Goal: Use online tool/utility: Utilize a website feature to perform a specific function

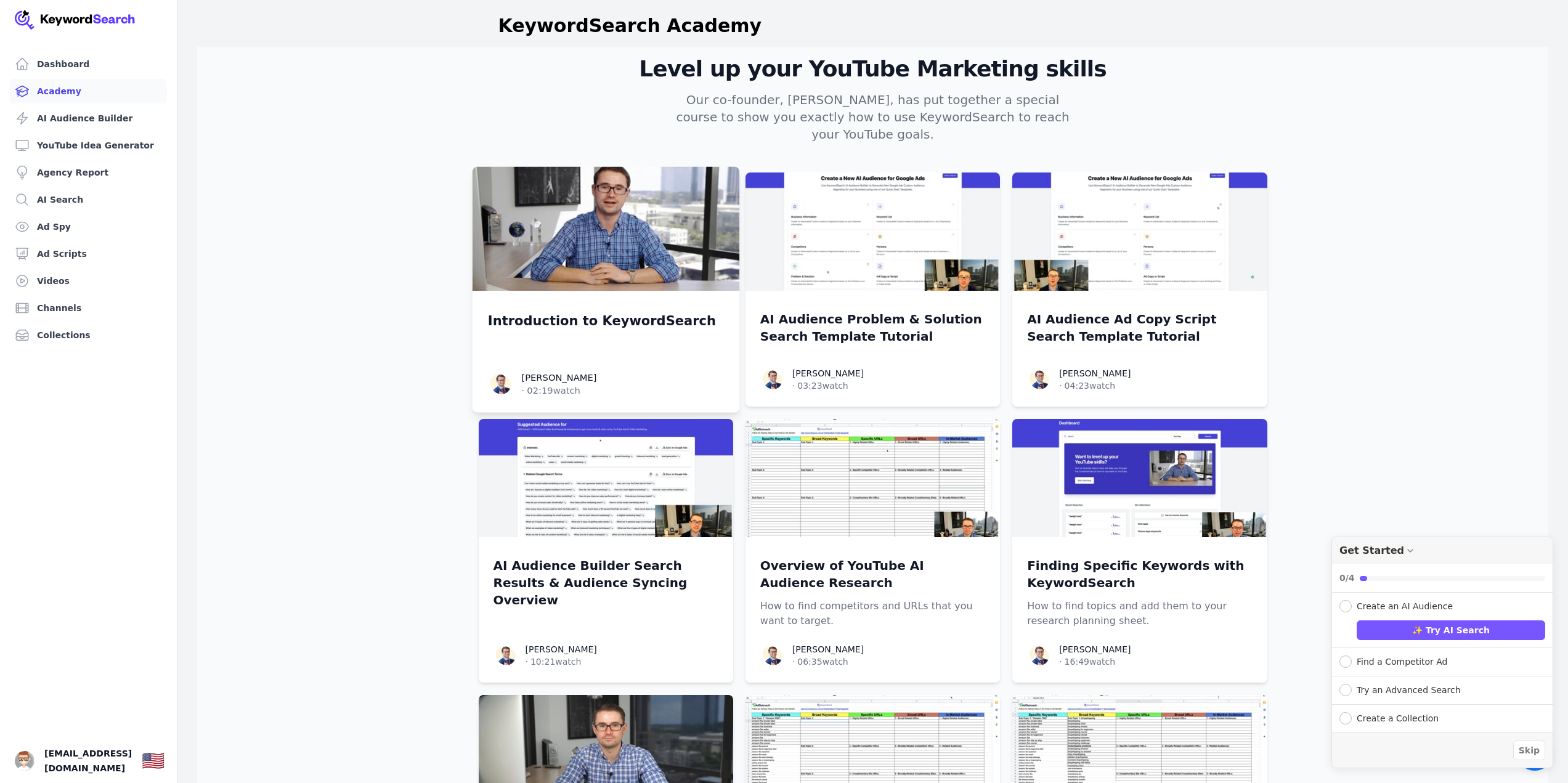
click at [639, 241] on img at bounding box center [605, 229] width 268 height 124
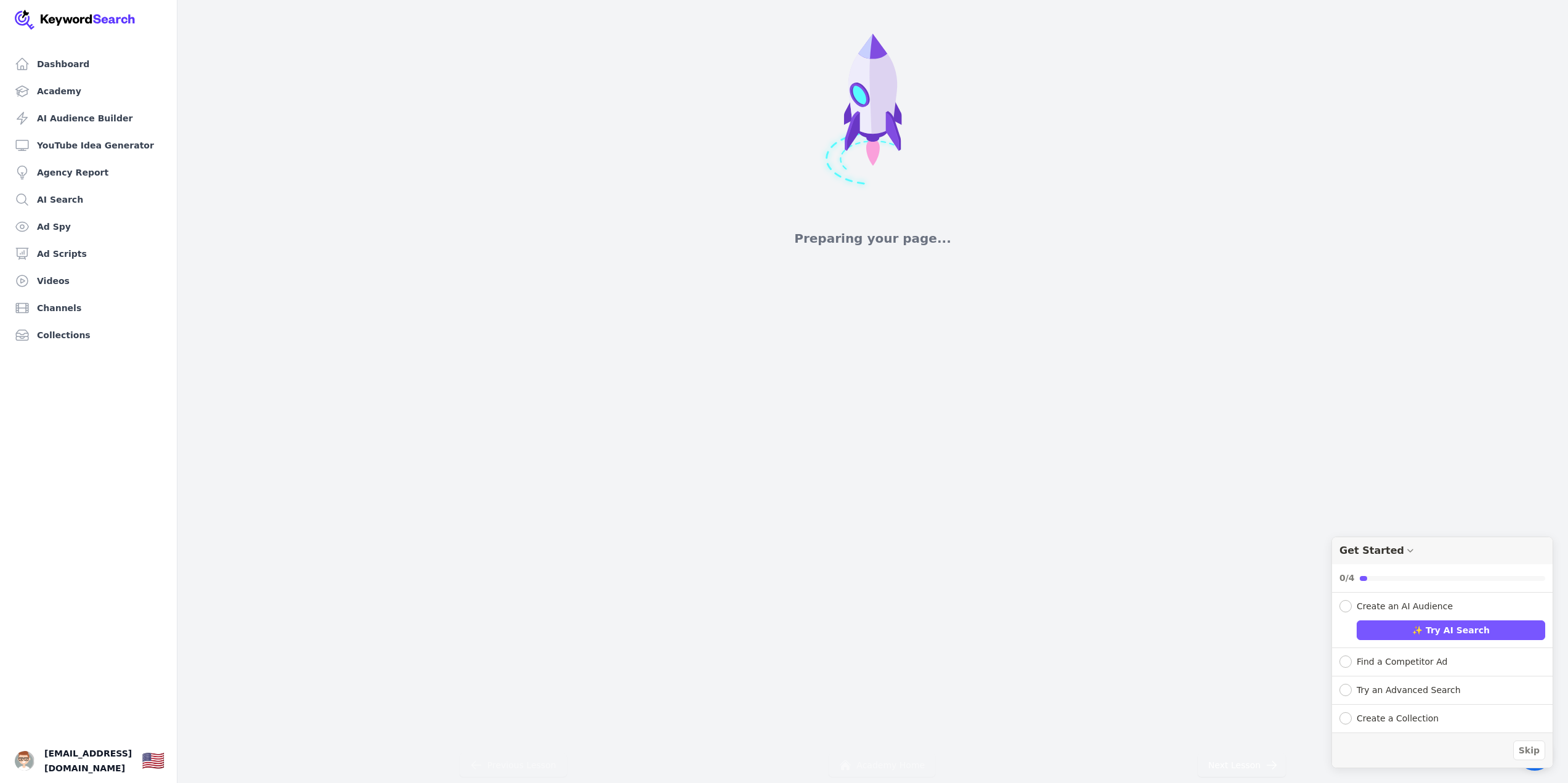
scroll to position [140, 0]
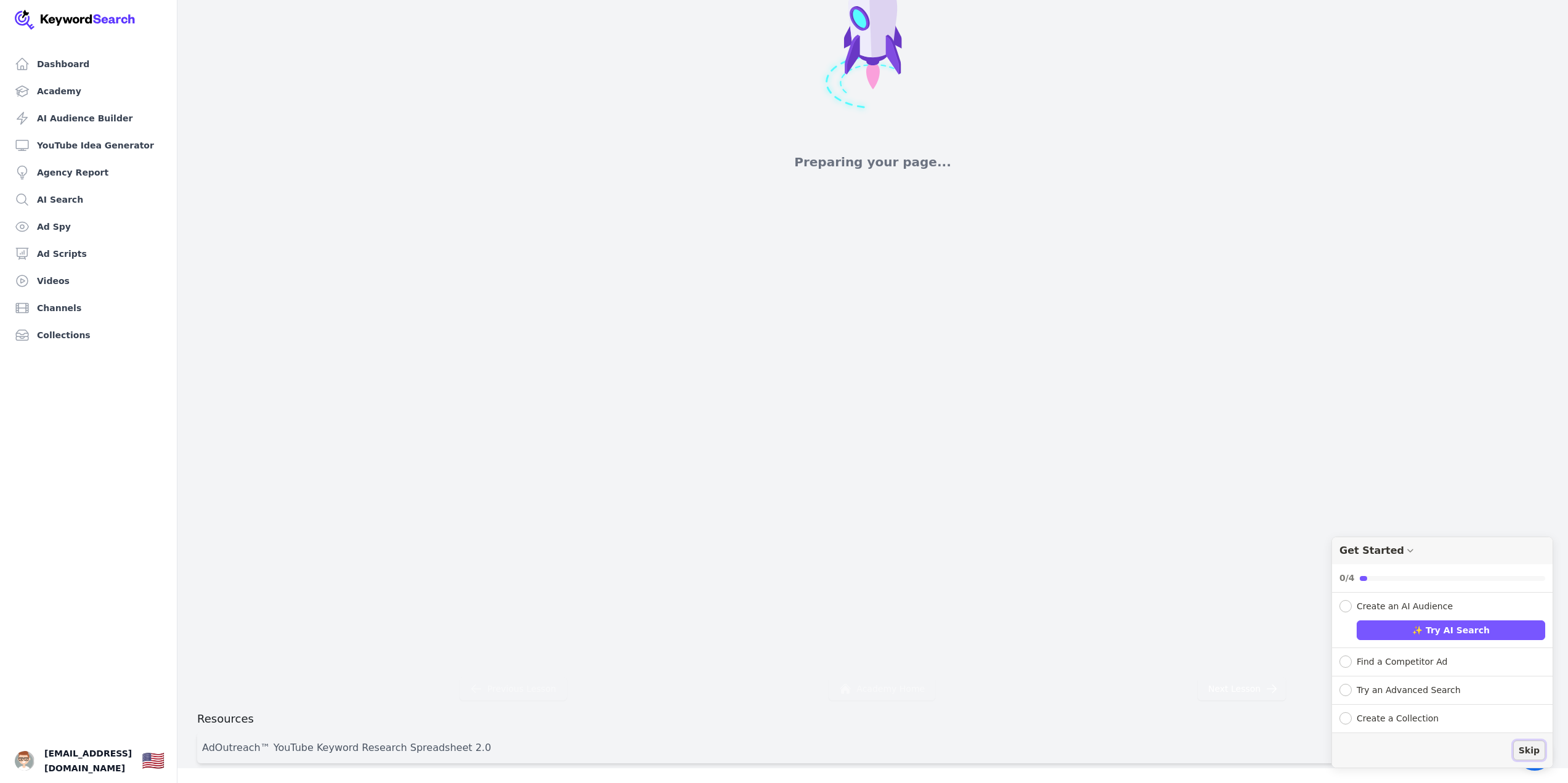
click at [1538, 748] on span "Skip" at bounding box center [1529, 751] width 21 height 13
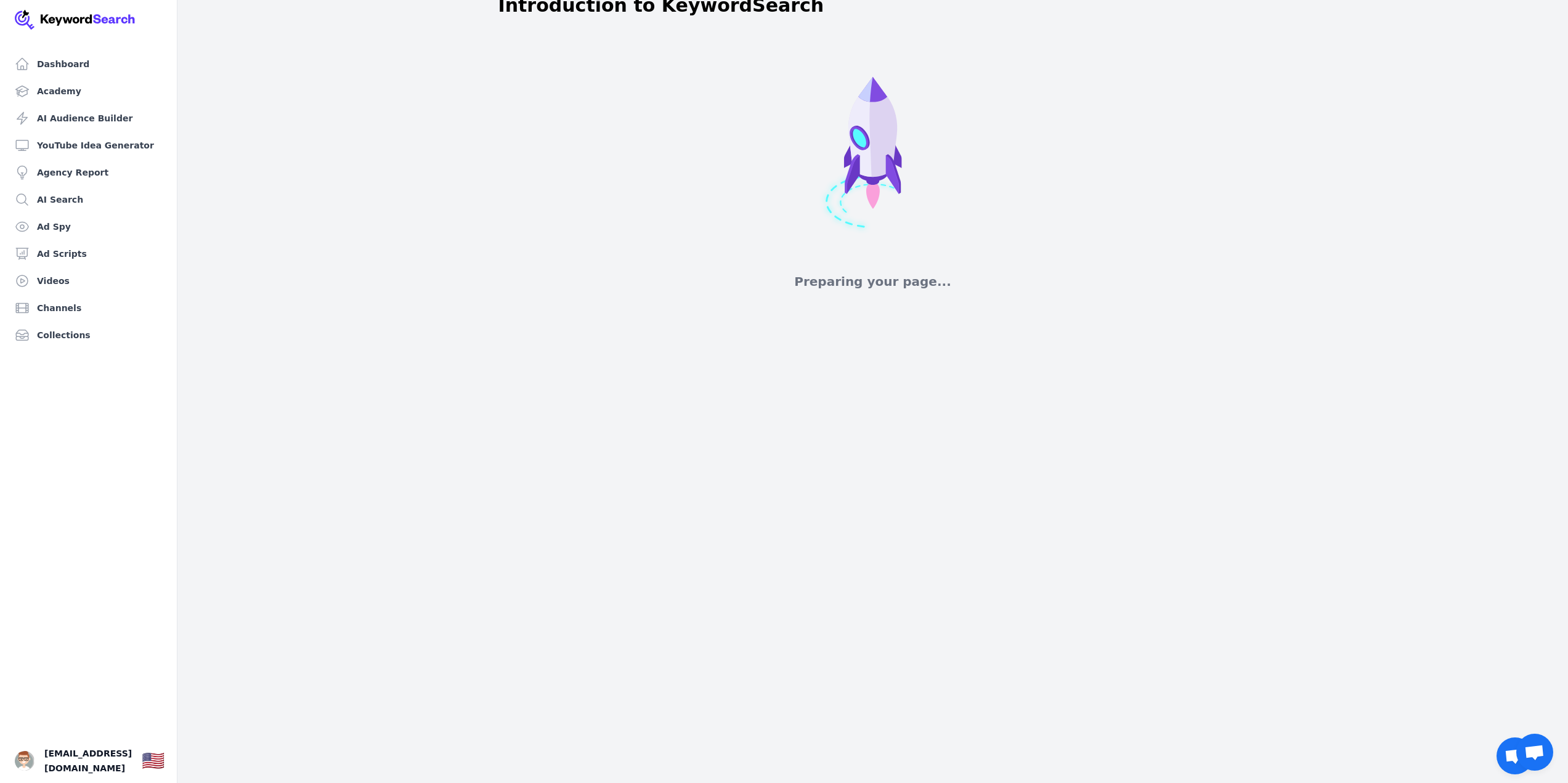
scroll to position [0, 0]
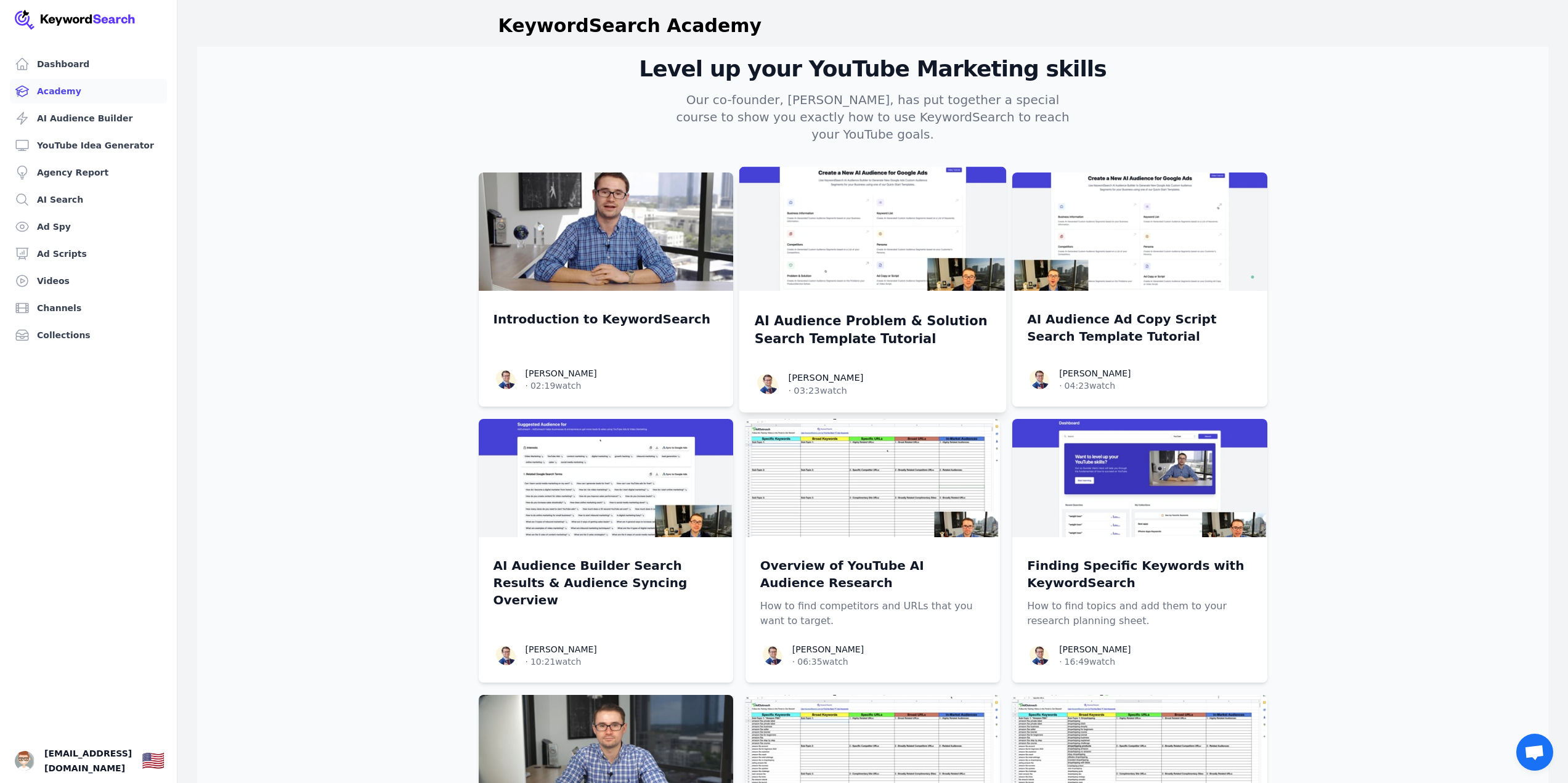
click at [866, 231] on img at bounding box center [872, 229] width 268 height 124
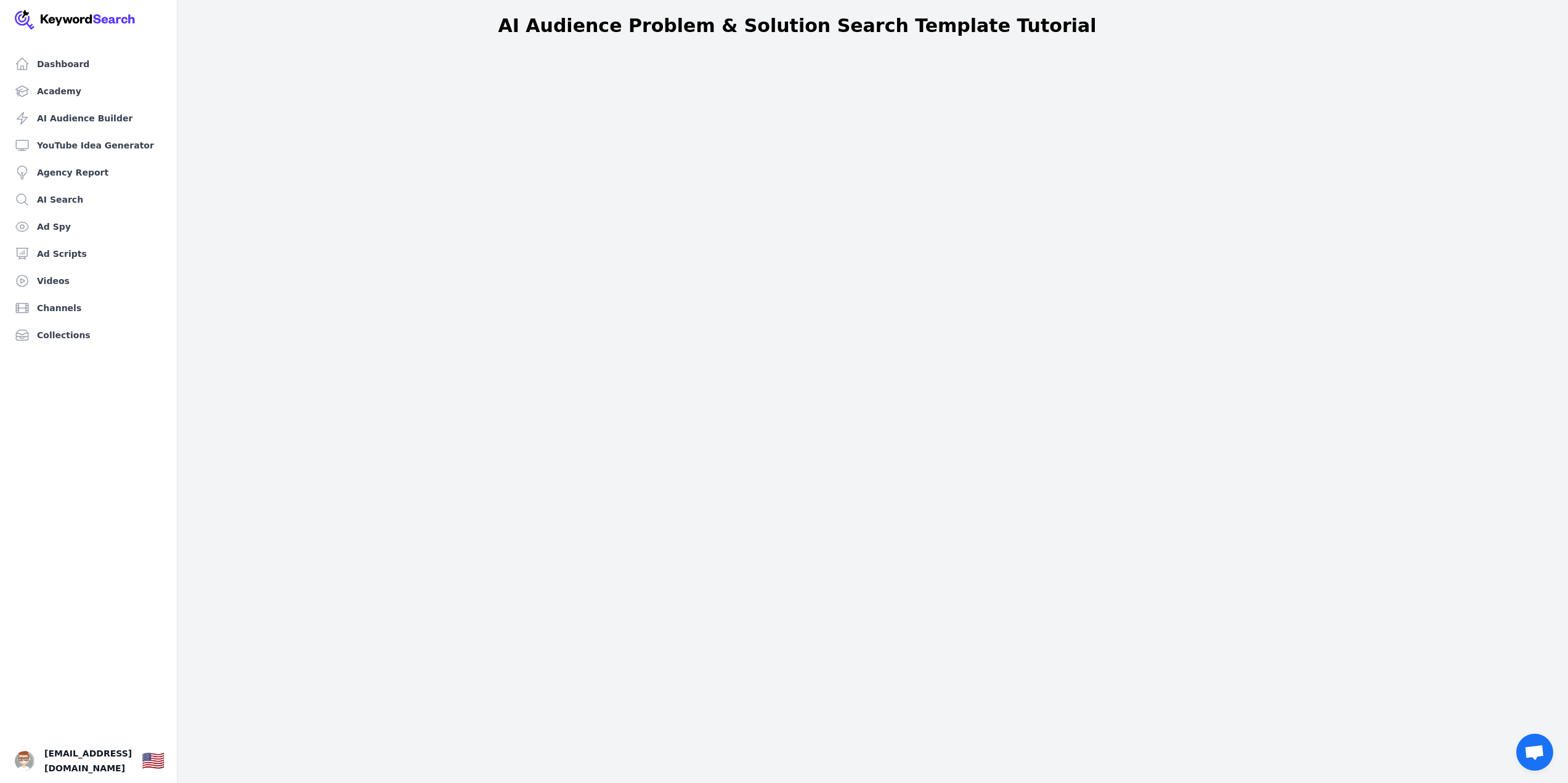
scroll to position [140, 0]
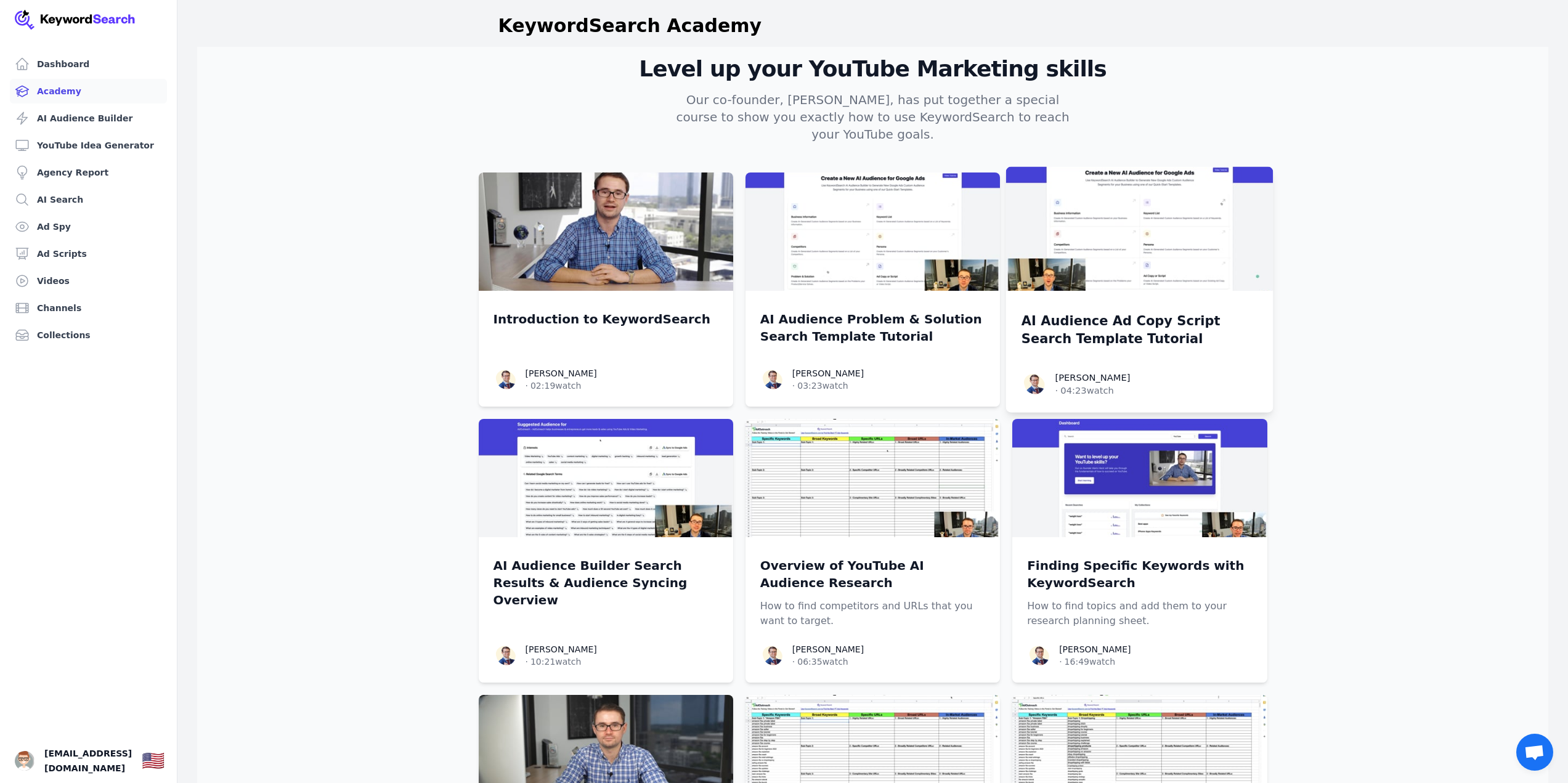
click at [1214, 291] on div "AI Audience Ad Copy Script Search Template Tutorial Aleric Heck Aleric Heck · 0…" at bounding box center [1140, 351] width 268 height 121
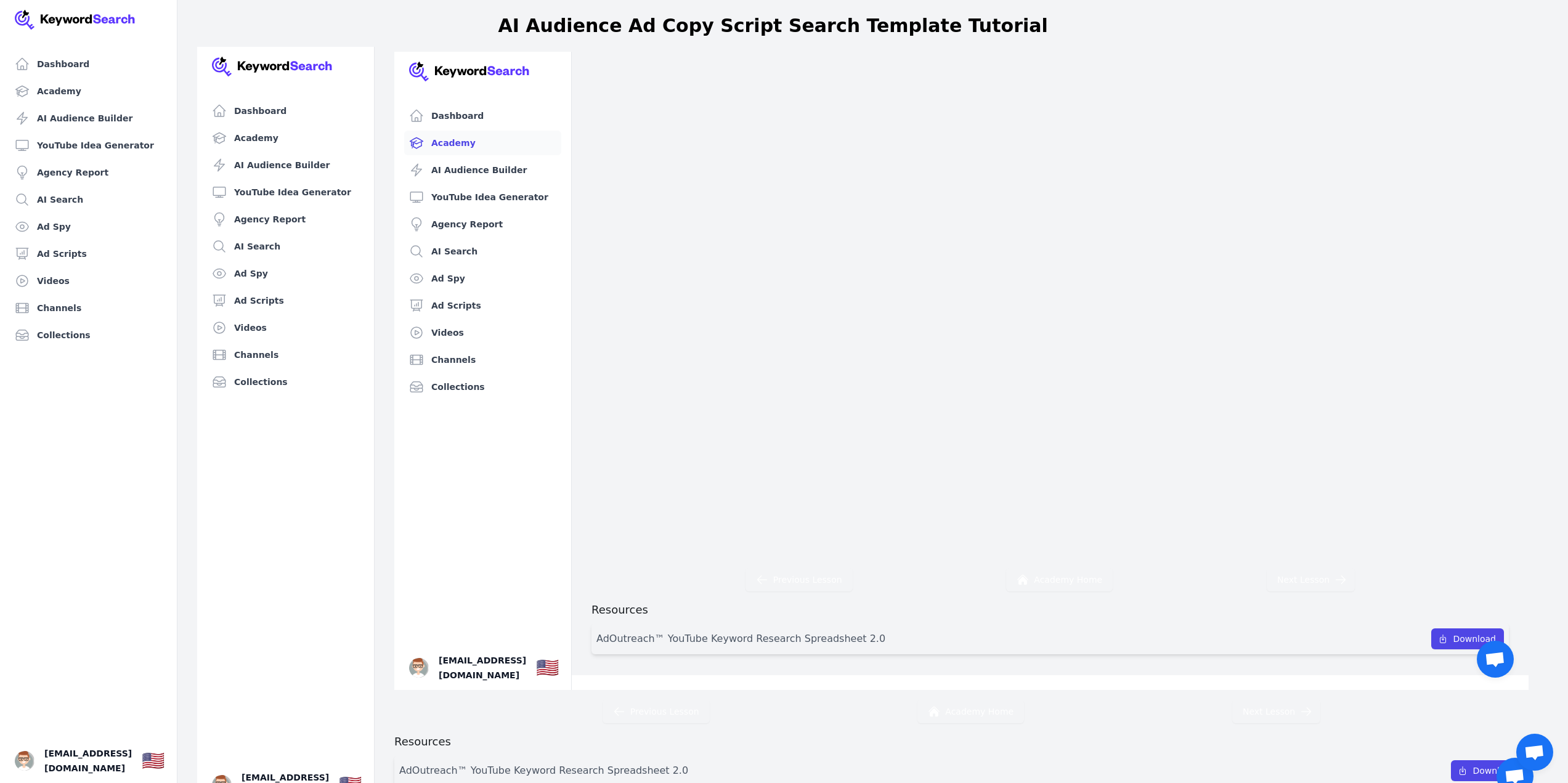
scroll to position [15, 0]
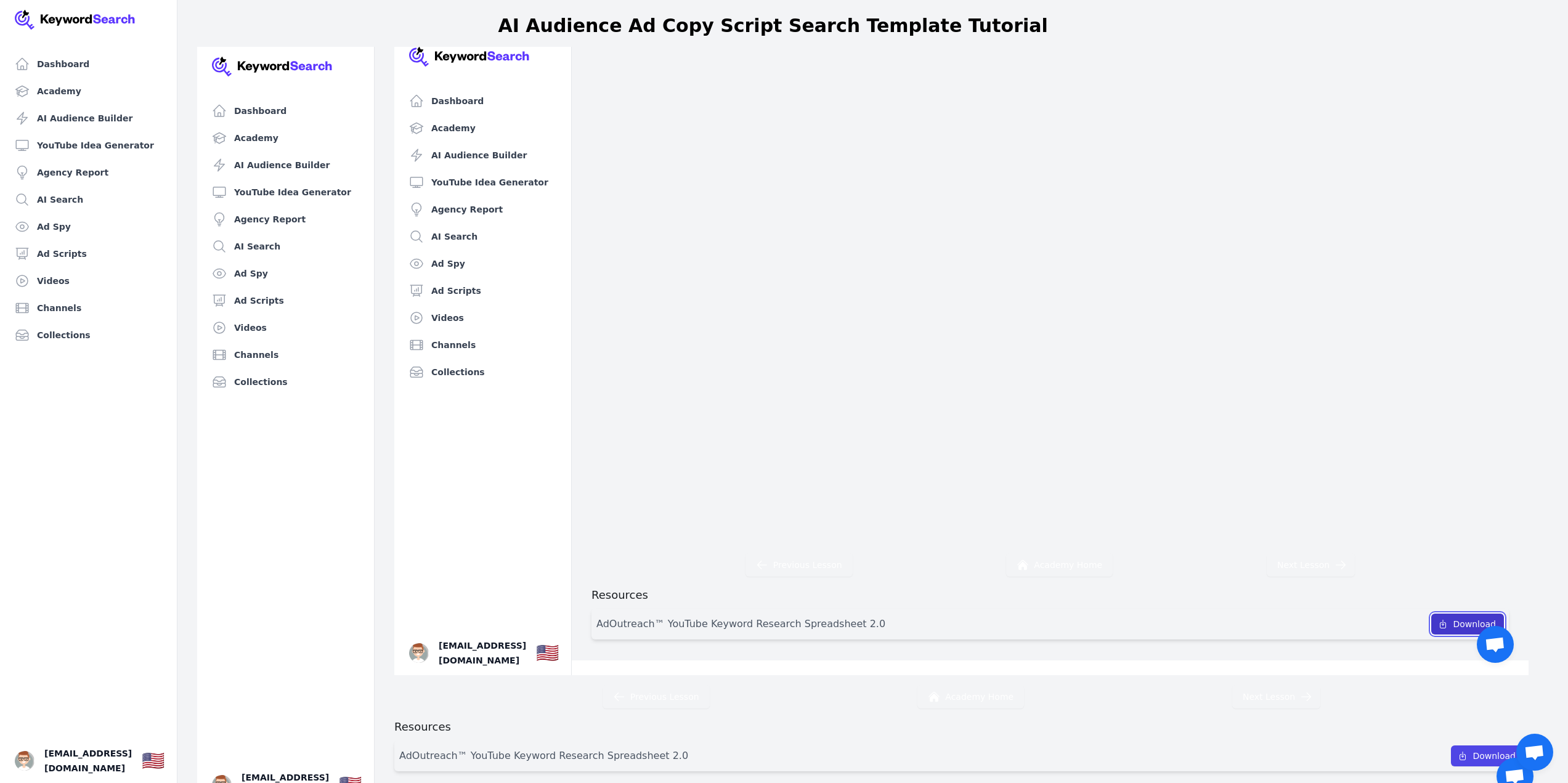
click at [1451, 614] on link "Download" at bounding box center [1467, 624] width 73 height 21
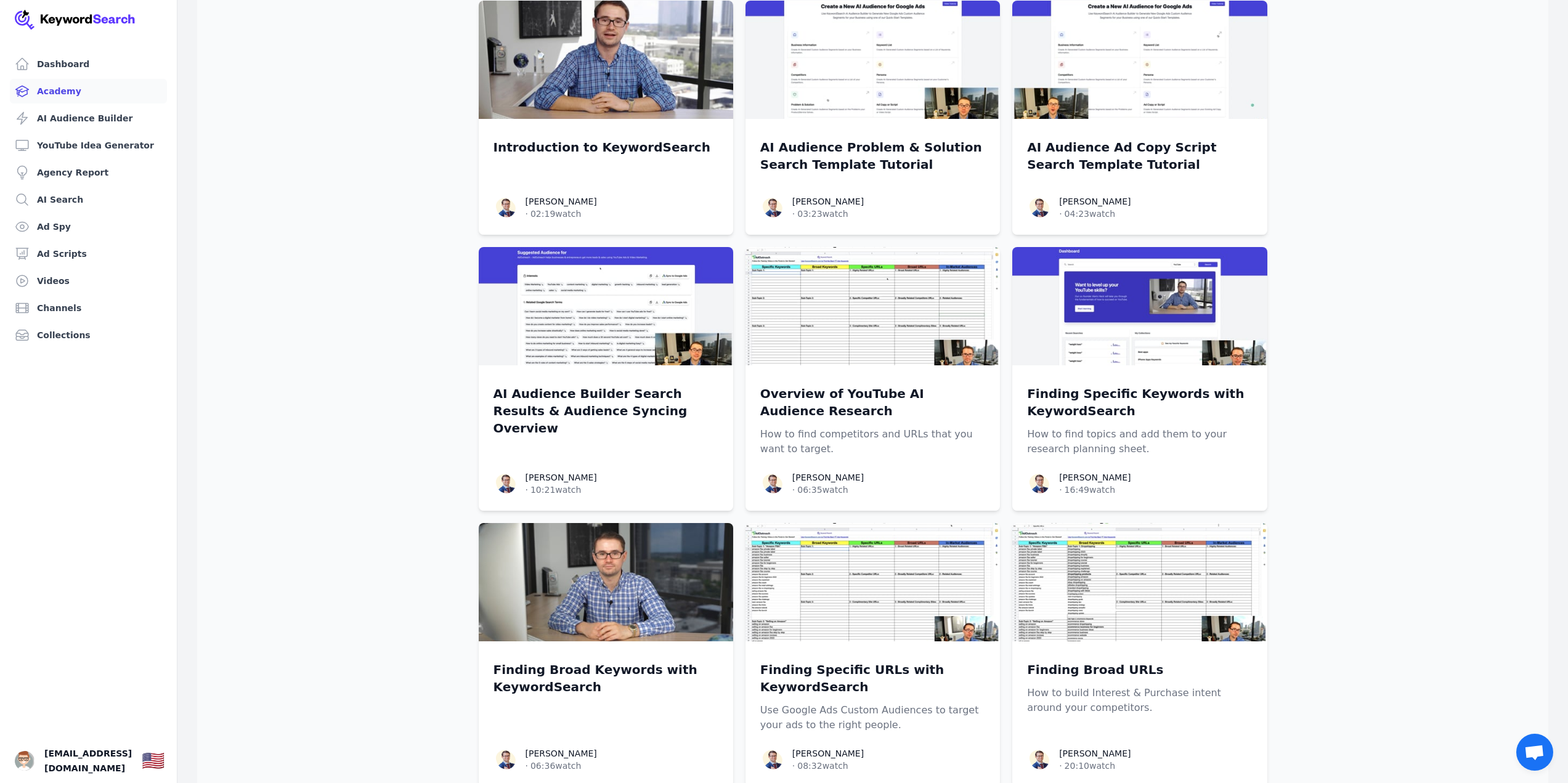
scroll to position [246, 0]
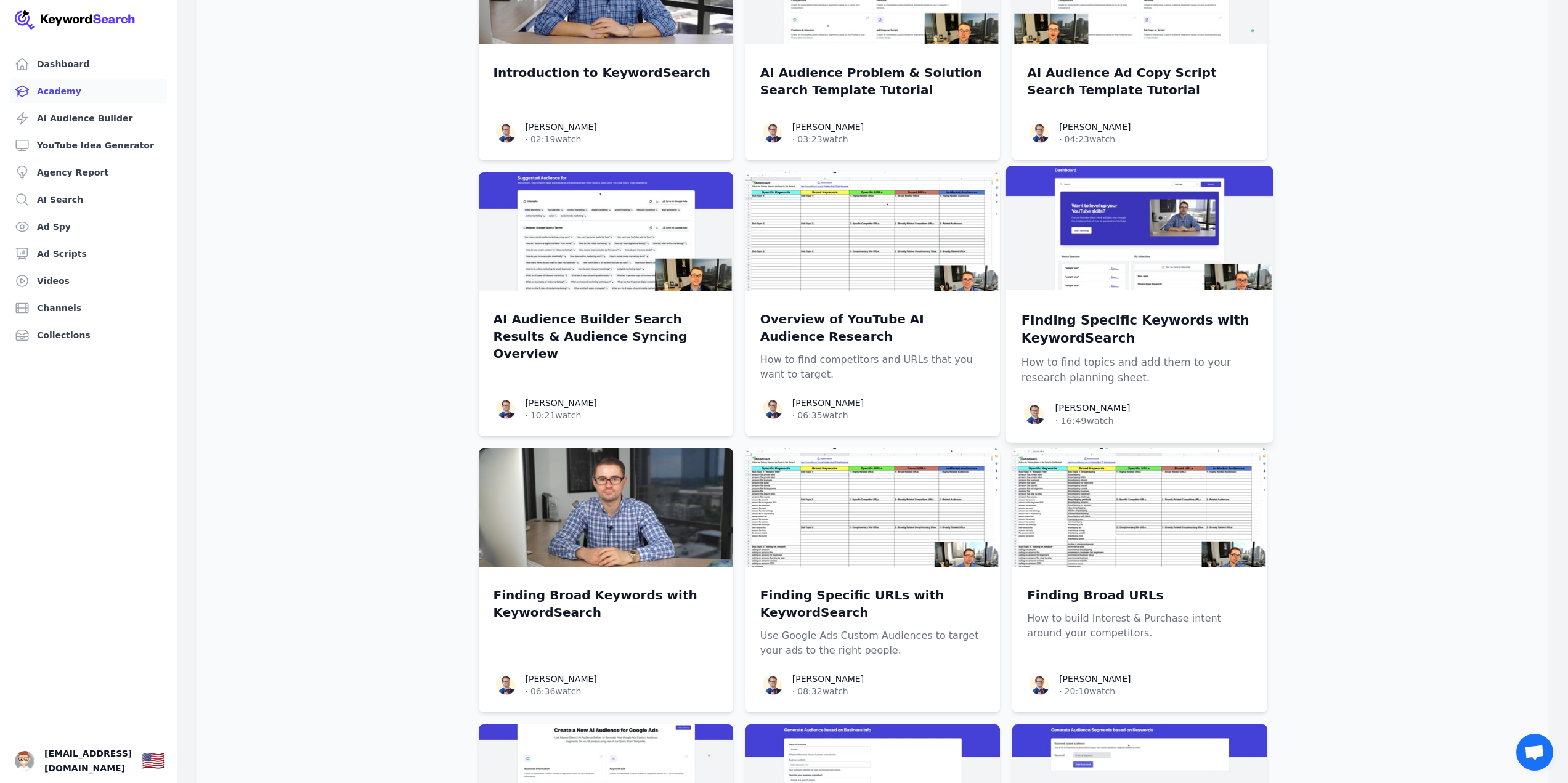
click at [1102, 315] on p "Finding Specific Keywords with KeywordSearch" at bounding box center [1140, 329] width 237 height 36
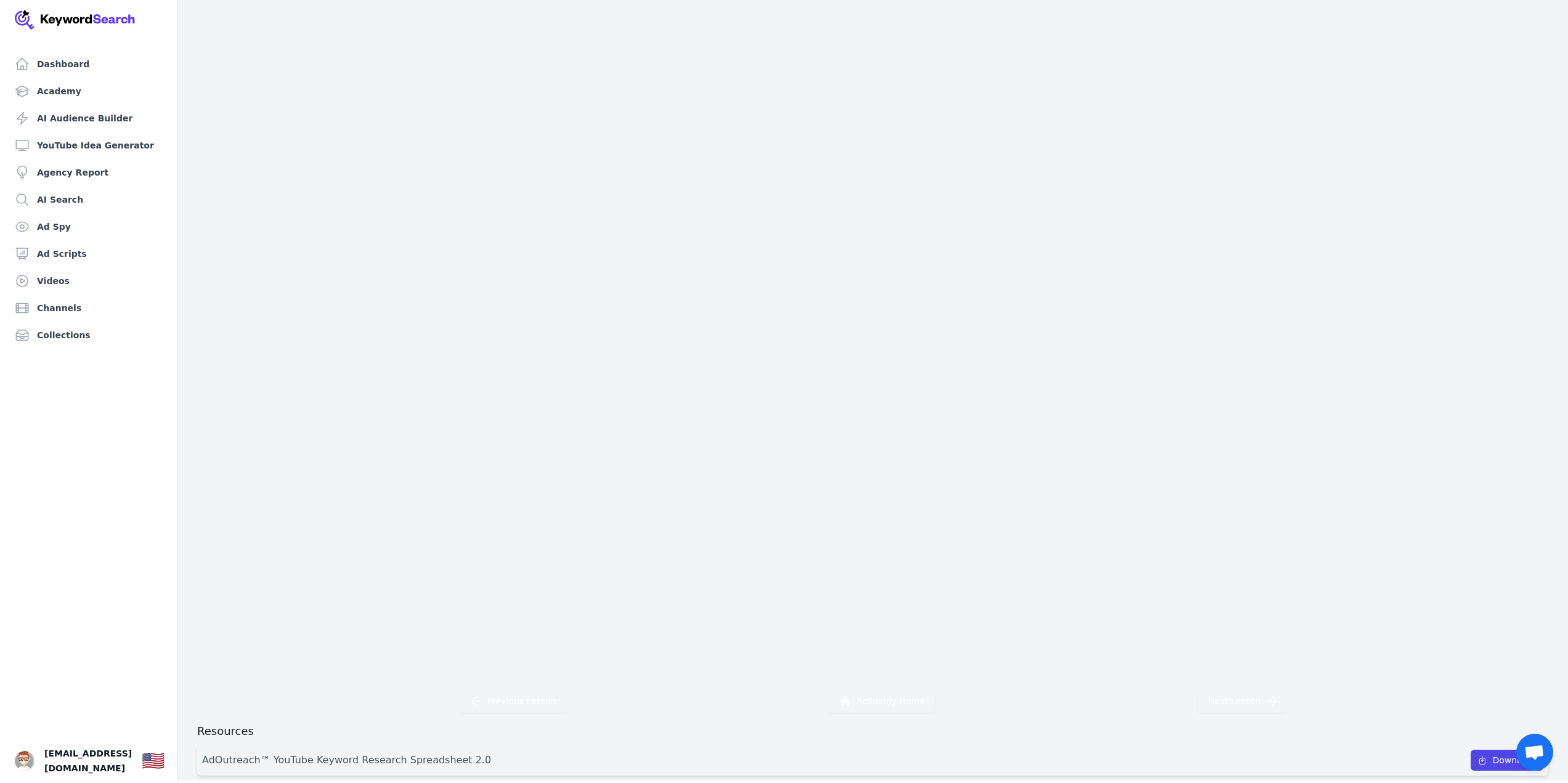
scroll to position [140, 0]
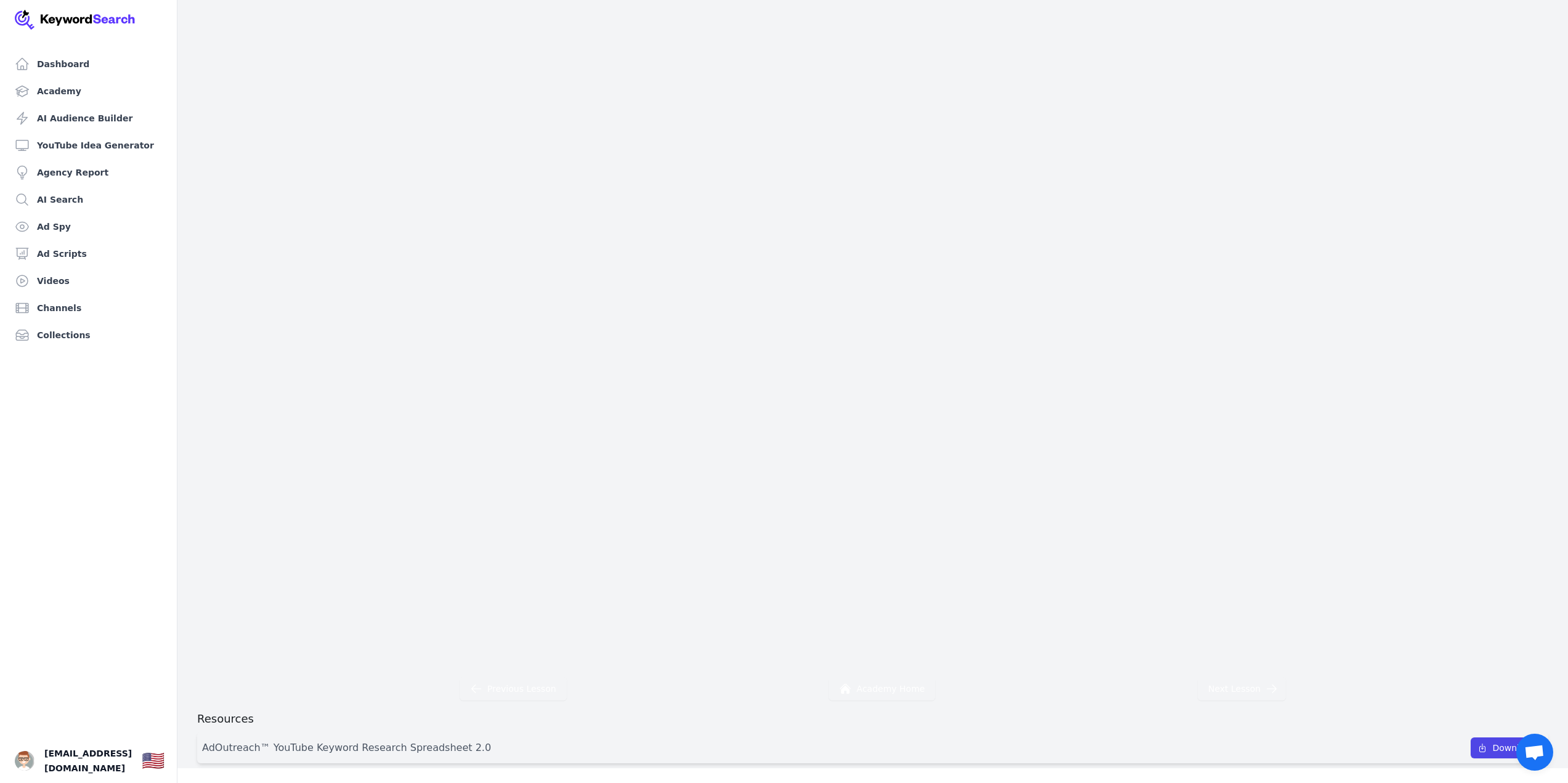
click at [1175, 699] on div "Previous Lesson Academy Home Next Lesson" at bounding box center [872, 684] width 1351 height 34
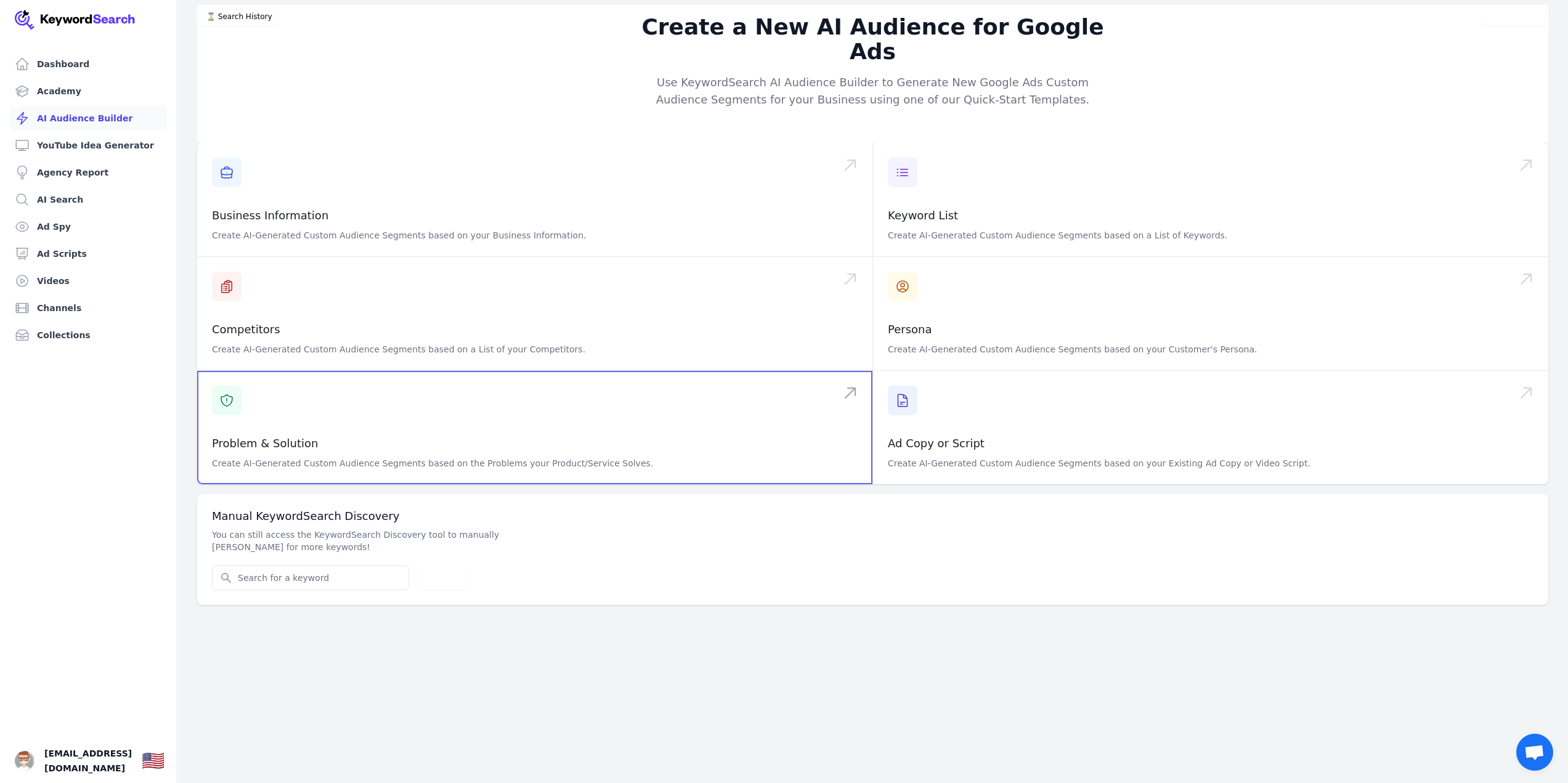
click at [283, 403] on span at bounding box center [535, 428] width 675 height 113
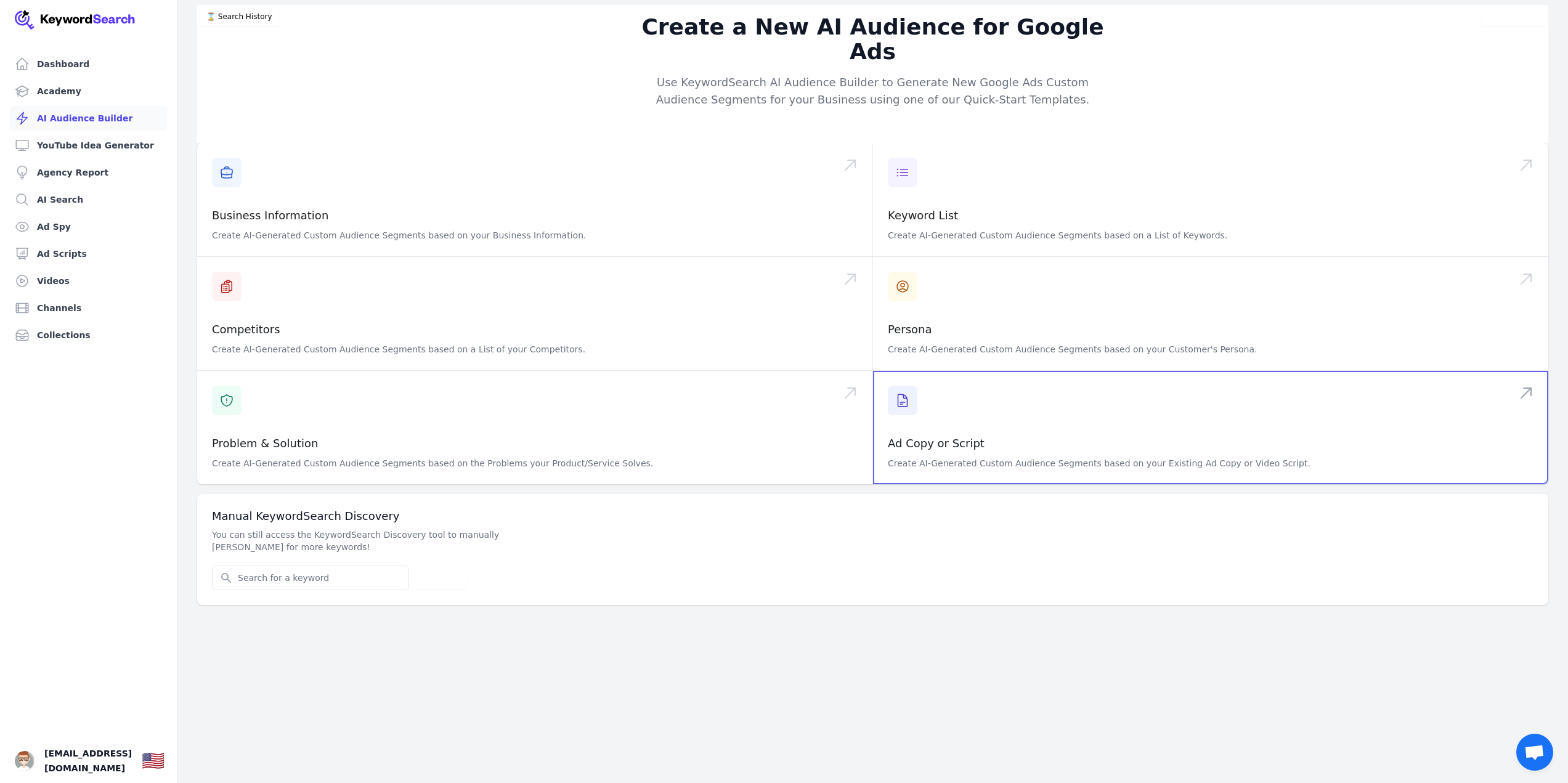
click at [1008, 393] on span at bounding box center [1210, 428] width 675 height 113
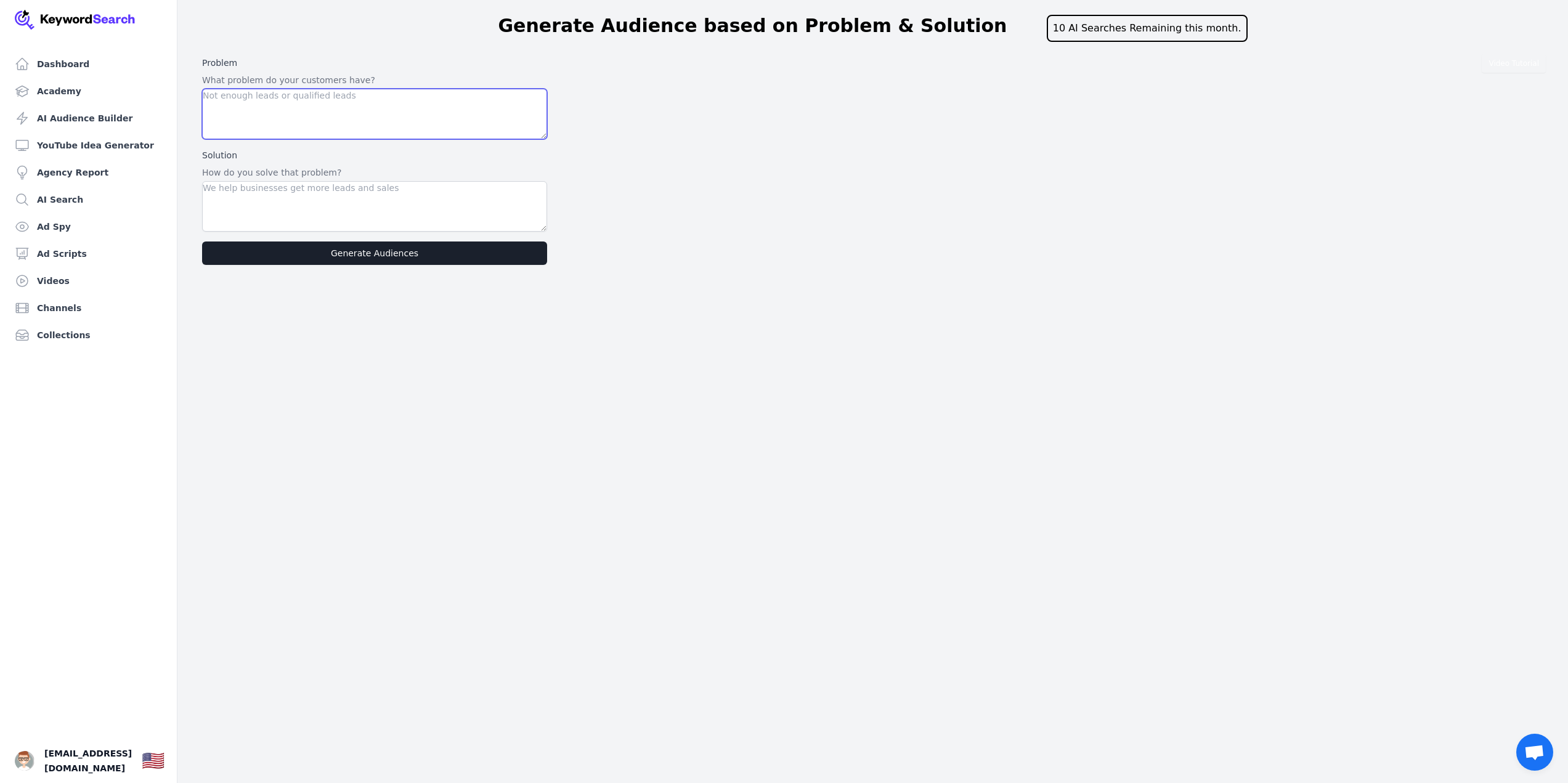
click at [328, 128] on textarea at bounding box center [374, 113] width 345 height 51
click at [667, 137] on div "Video Tutorial Problem What problem do your customers have? Solution How do you…" at bounding box center [872, 161] width 1351 height 218
drag, startPoint x: 205, startPoint y: 58, endPoint x: 372, endPoint y: 168, distance: 200.0
click at [372, 168] on div "Problem What problem do your customers have? Solution How do you solve that pro…" at bounding box center [374, 161] width 355 height 218
click at [372, 168] on p "How do you solve that problem?" at bounding box center [374, 172] width 345 height 12
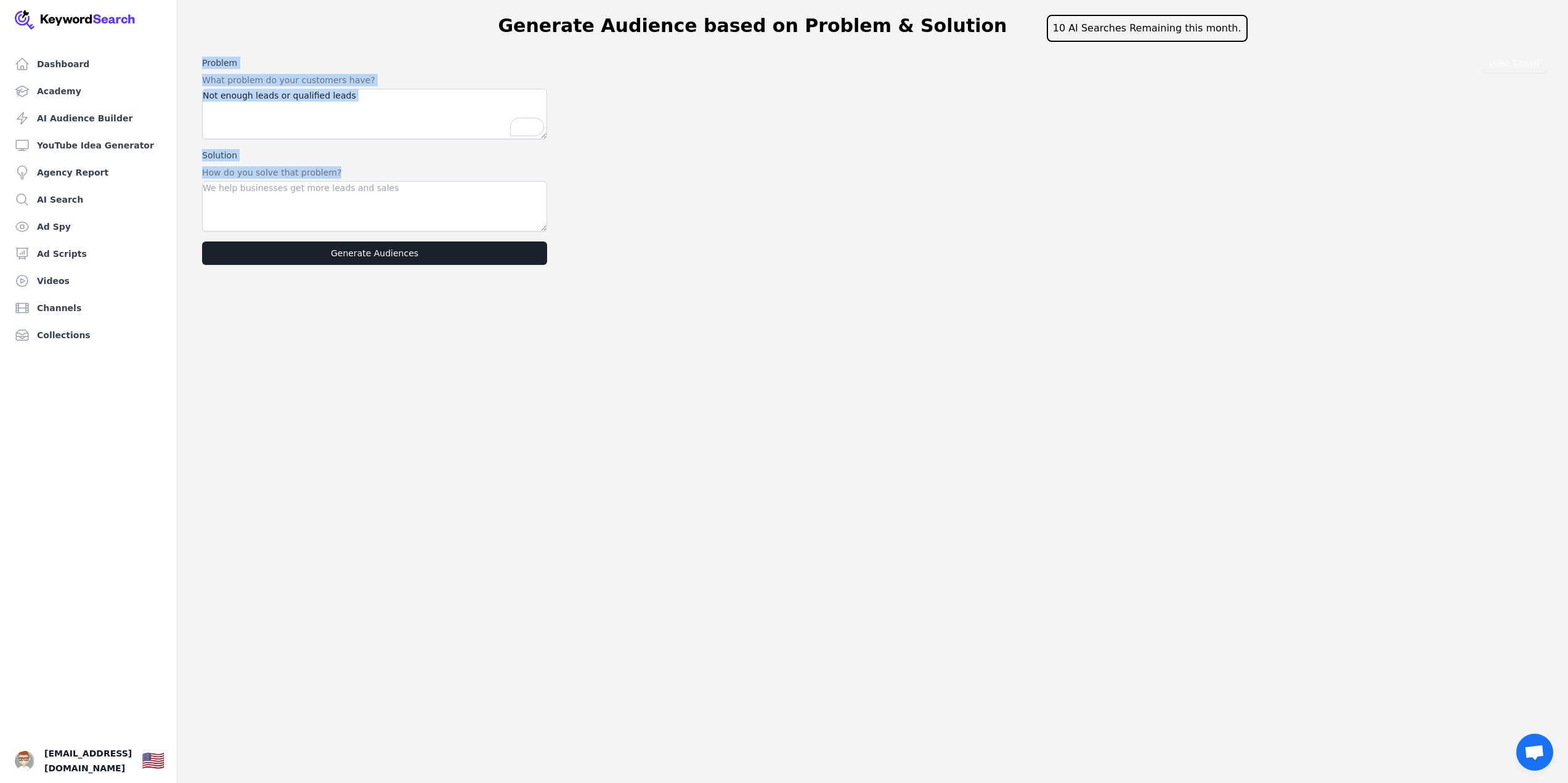
drag, startPoint x: 335, startPoint y: 171, endPoint x: 203, endPoint y: 59, distance: 173.1
click at [203, 59] on div "Problem What problem do your customers have? Solution How do you solve that pro…" at bounding box center [374, 161] width 355 height 218
copy div "Problem What problem do your customers have? Solution How do you solve that pro…"
click at [385, 106] on textarea "To enrich screen reader interactions, please activate Accessibility in Grammarl…" at bounding box center [374, 113] width 345 height 51
paste textarea "1. Not enough leads — relying on referrals, cold outreach, or inconsistent cont…"
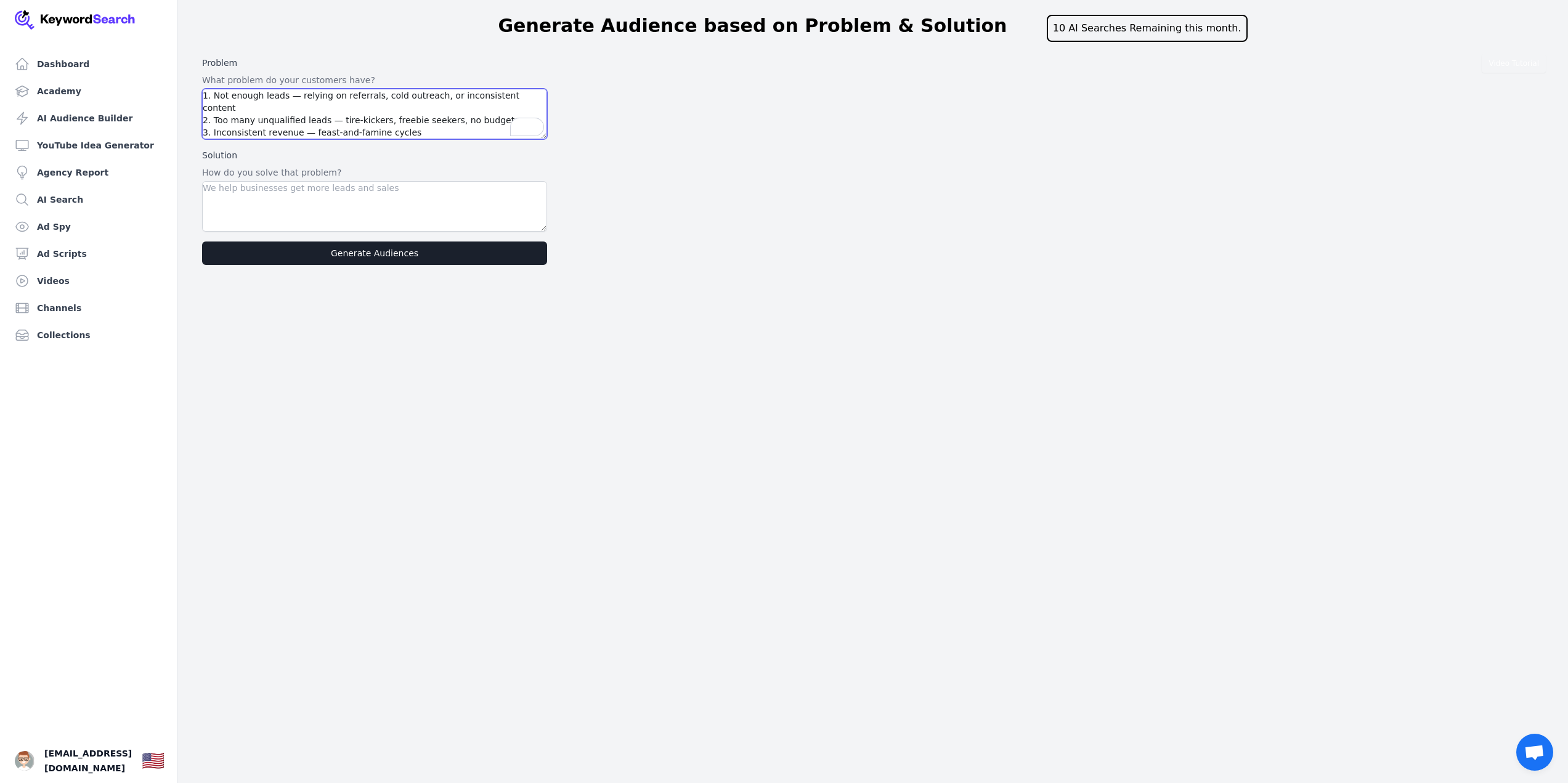
scroll to position [123, 0]
type textarea "1. Not enough leads — relying on referrals, cold outreach, or inconsistent cont…"
click at [297, 219] on textarea at bounding box center [374, 206] width 345 height 51
paste textarea "You build predictable lead gen systems (funnels, ads, authority content) that a…"
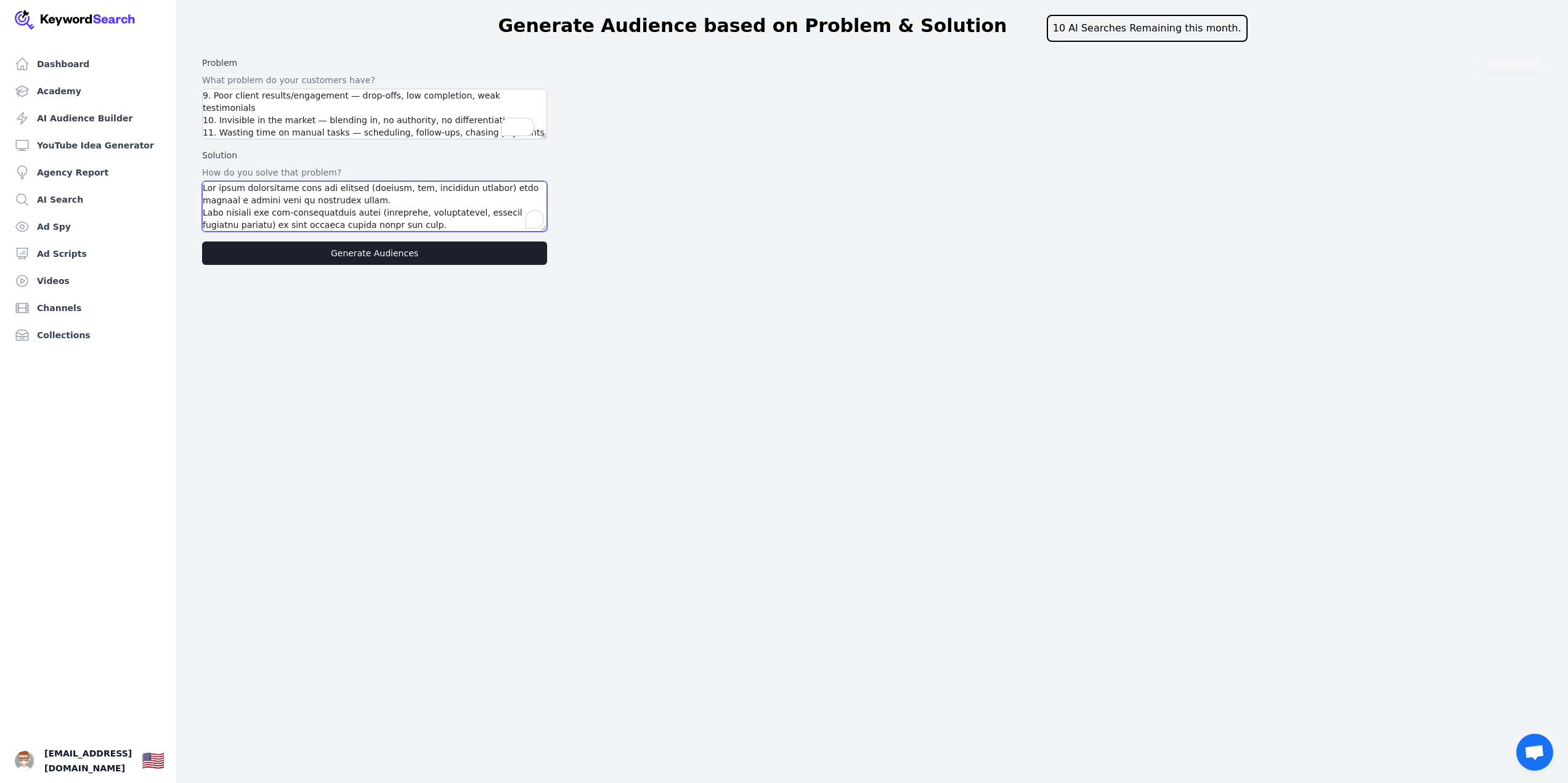
scroll to position [271, 0]
type textarea "You build predictable lead gen systems (funnels, ads, authority content) that a…"
click at [306, 246] on button "Generate Audiences" at bounding box center [374, 253] width 345 height 24
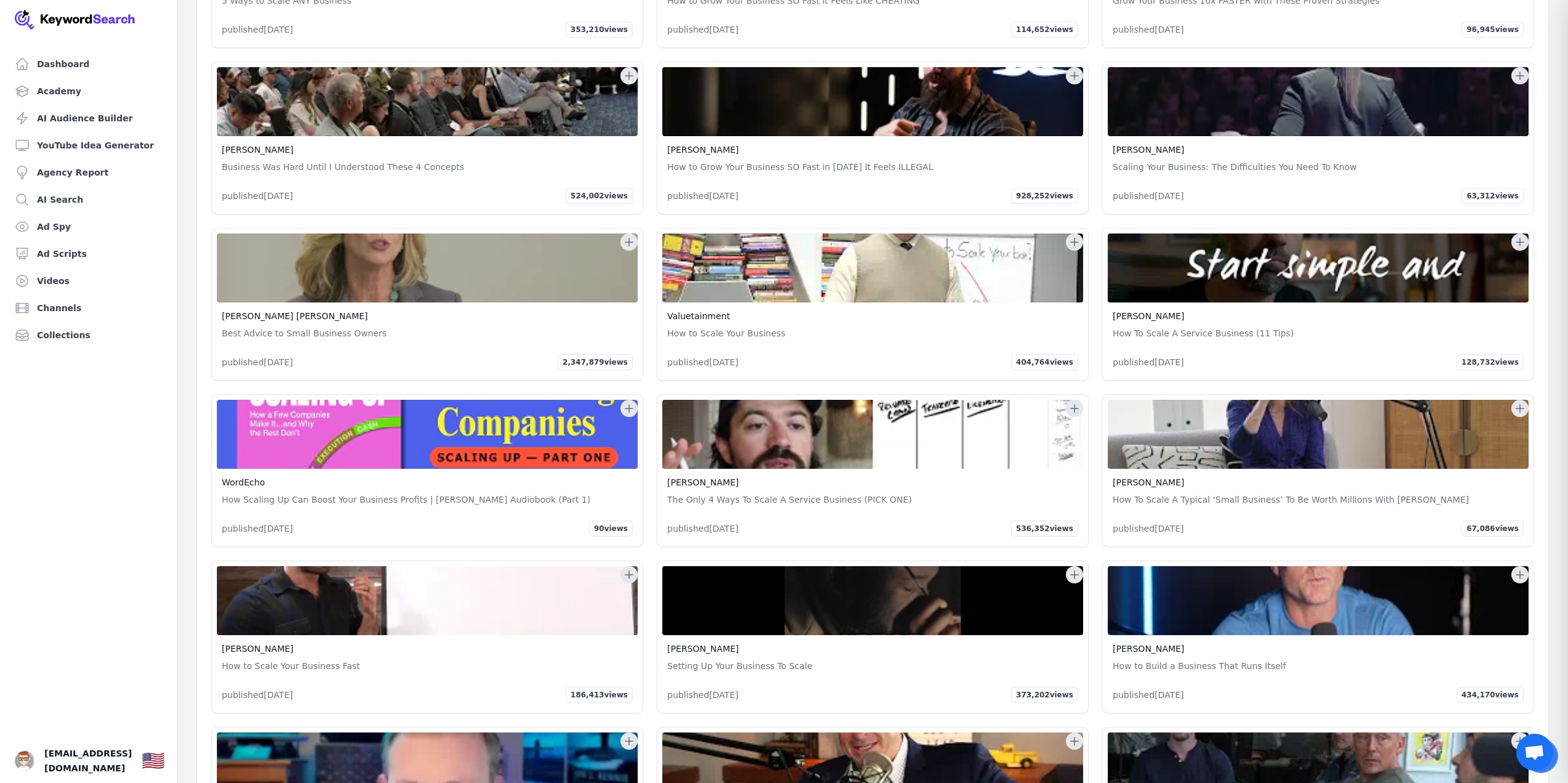
scroll to position [65412, 0]
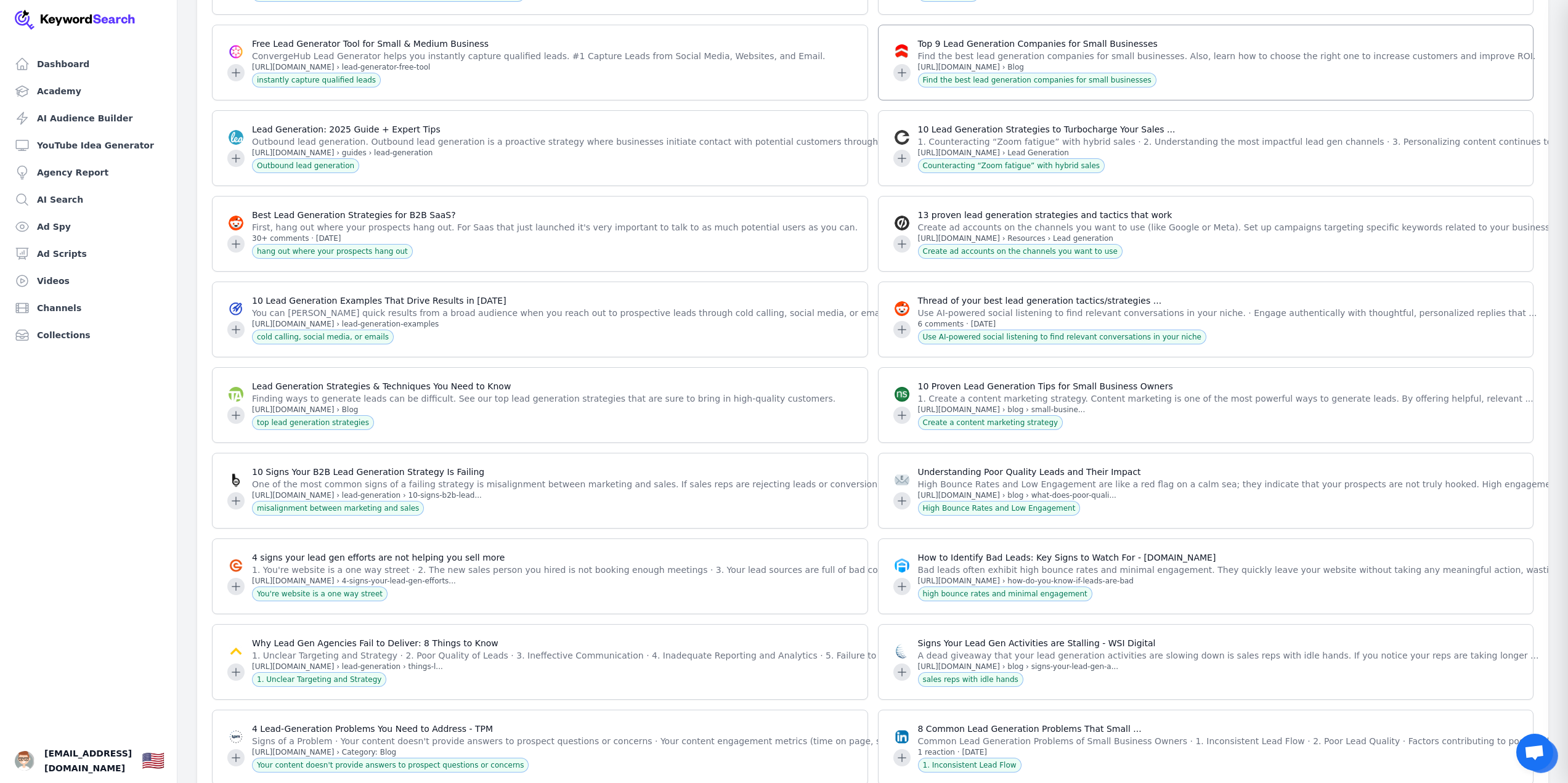
drag, startPoint x: 1530, startPoint y: 27, endPoint x: 1530, endPoint y: 20, distance: 7.0
click at [1530, 25] on div "Top 9 Lead Generation Companies for Small Businesses Find the best lead generat…" at bounding box center [1205, 63] width 656 height 76
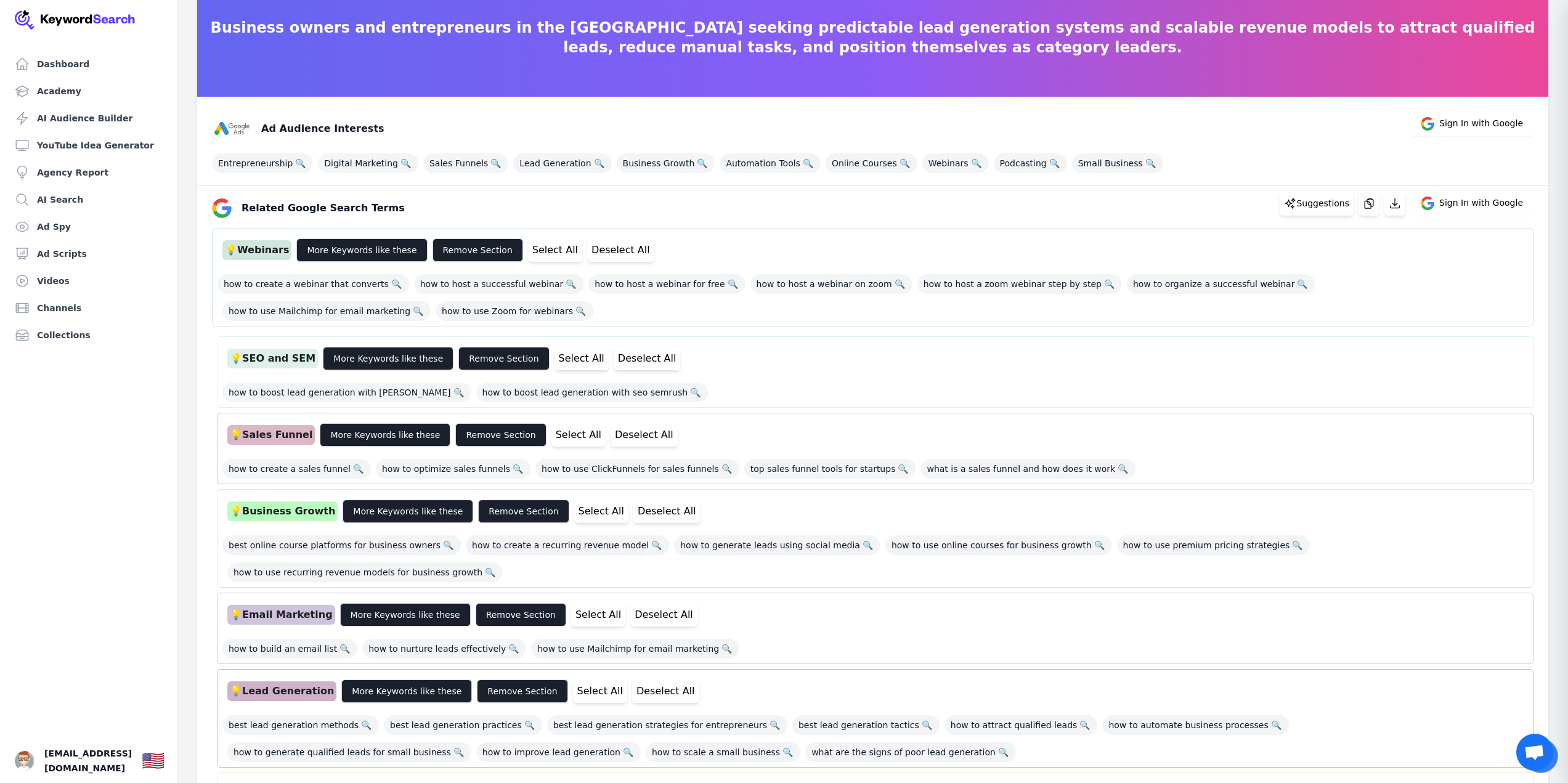
scroll to position [0, 0]
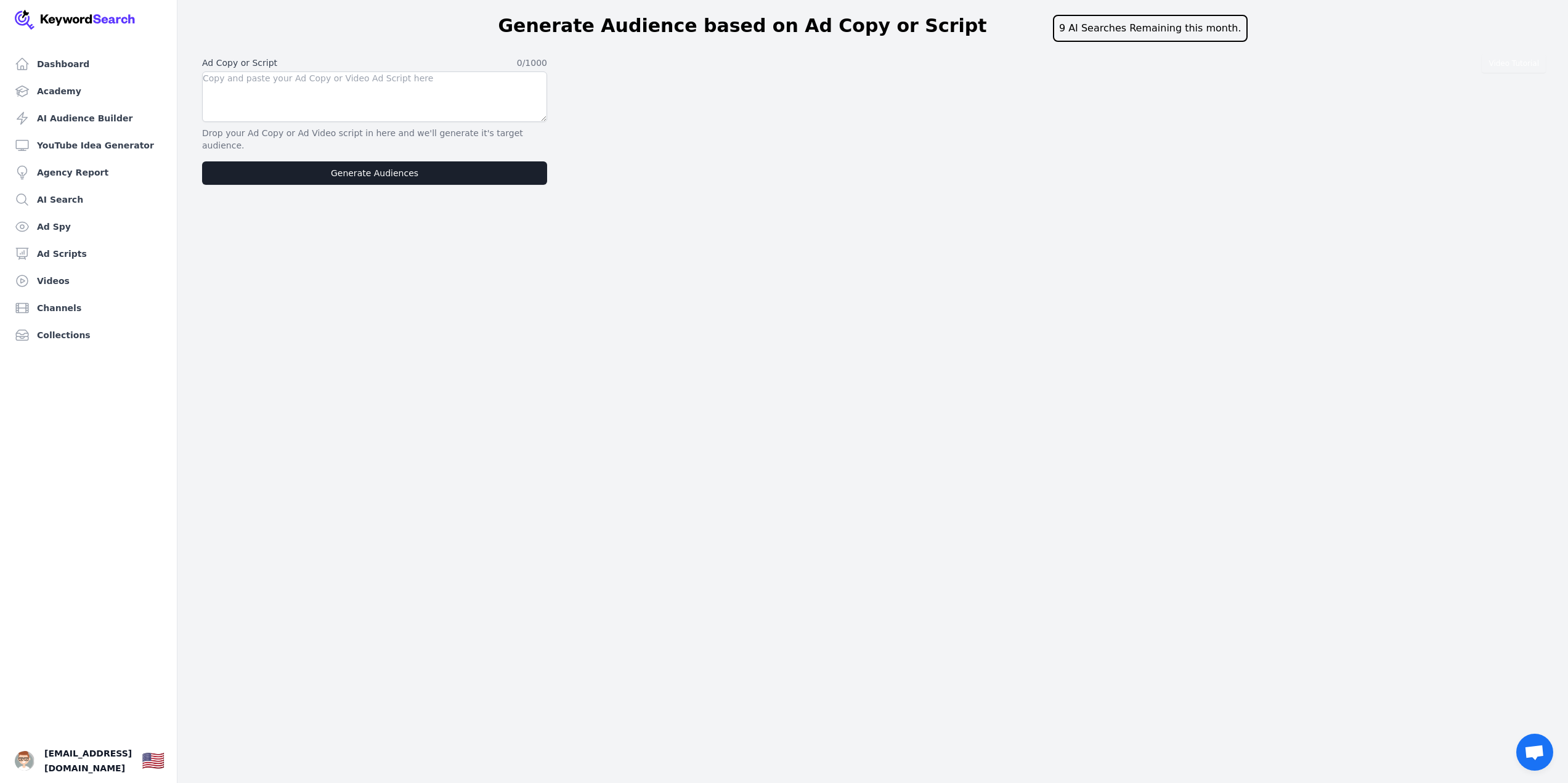
click at [1099, 35] on div "9 AI Searches Remaining this month." at bounding box center [1150, 29] width 195 height 27
